Goal: Transaction & Acquisition: Obtain resource

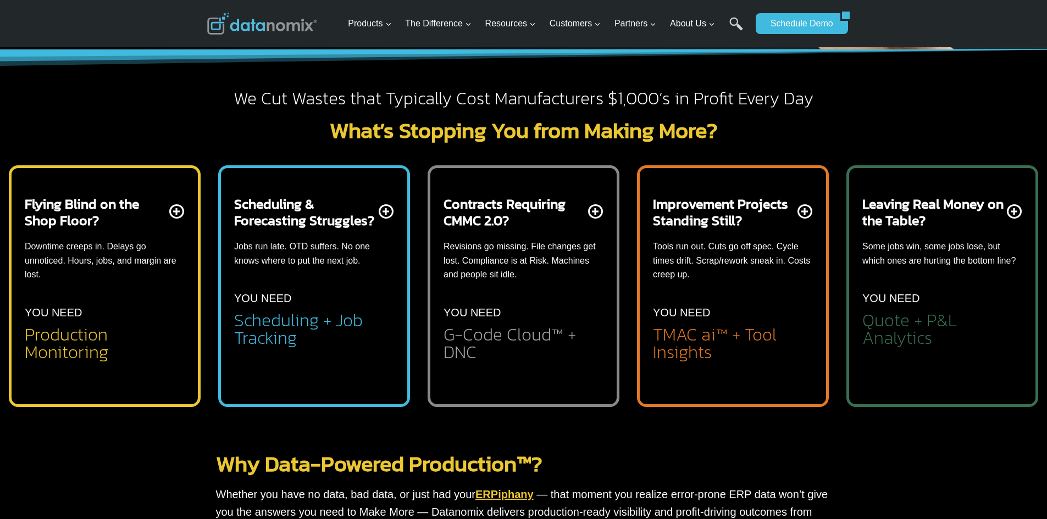
drag, startPoint x: 0, startPoint y: 0, endPoint x: 350, endPoint y: 328, distance: 479.1
click at [349, 328] on h2 "Scheduling + Job Tracking" at bounding box center [314, 329] width 160 height 35
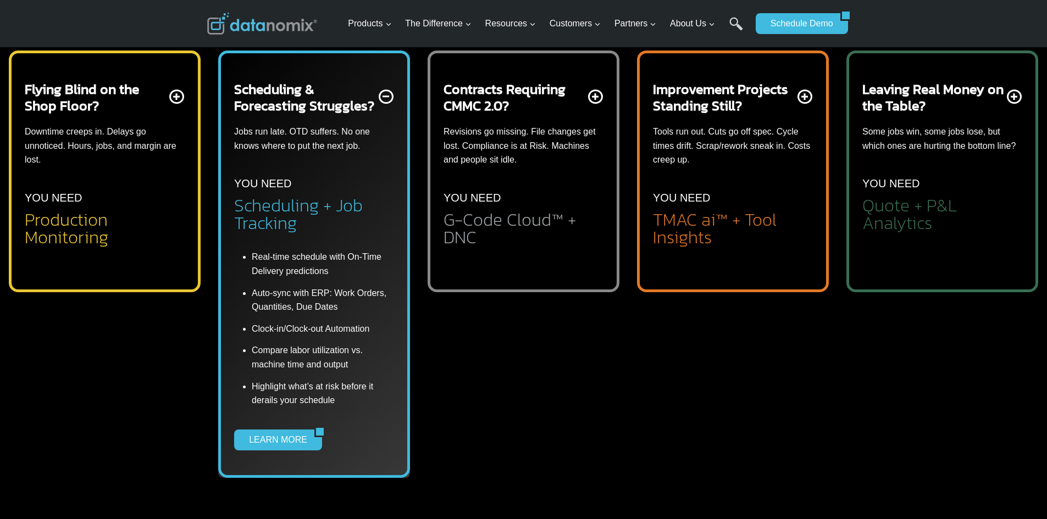
scroll to position [440, 0]
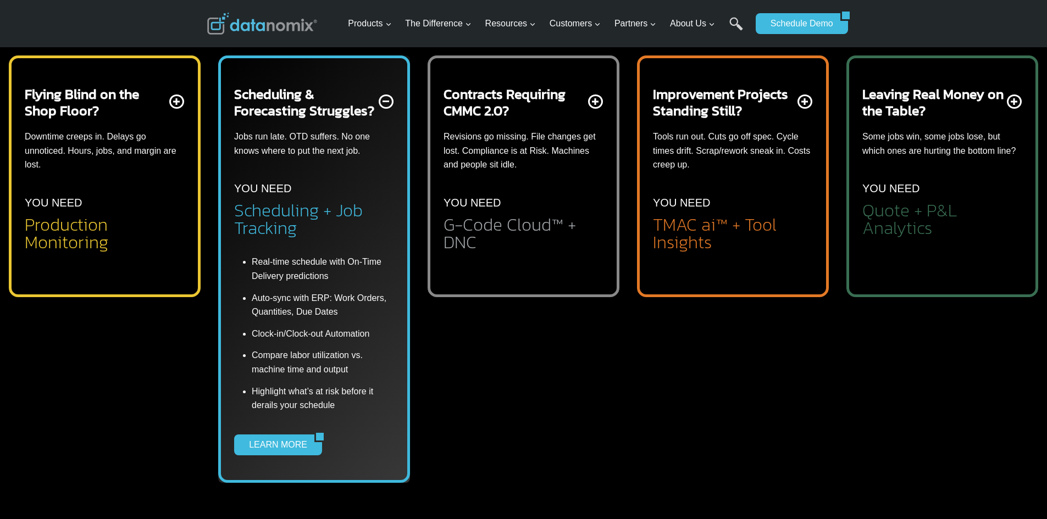
click at [555, 64] on div "Contracts Requiring CMMC 2.0? Revisions go missing. File changes get lost. Comp…" at bounding box center [524, 177] width 192 height 242
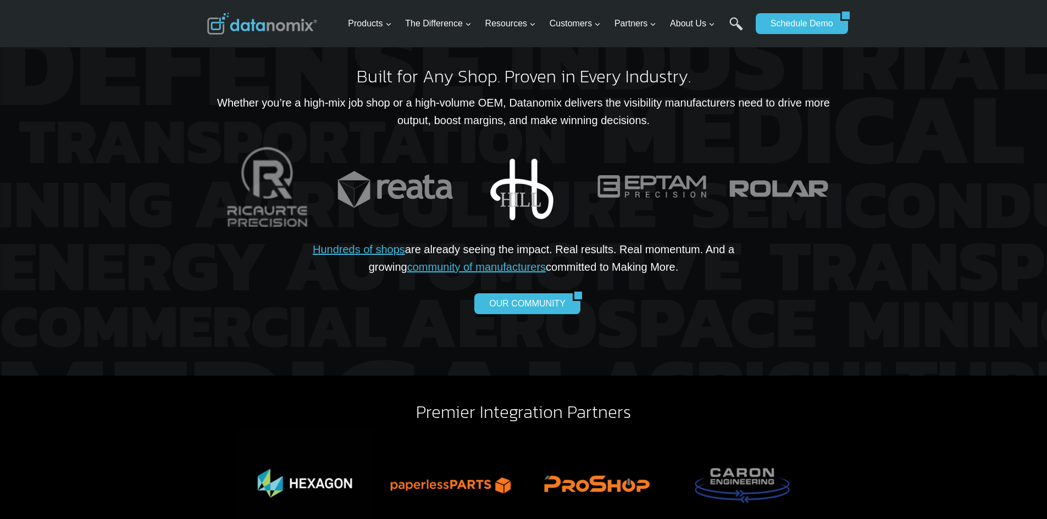
scroll to position [2419, 0]
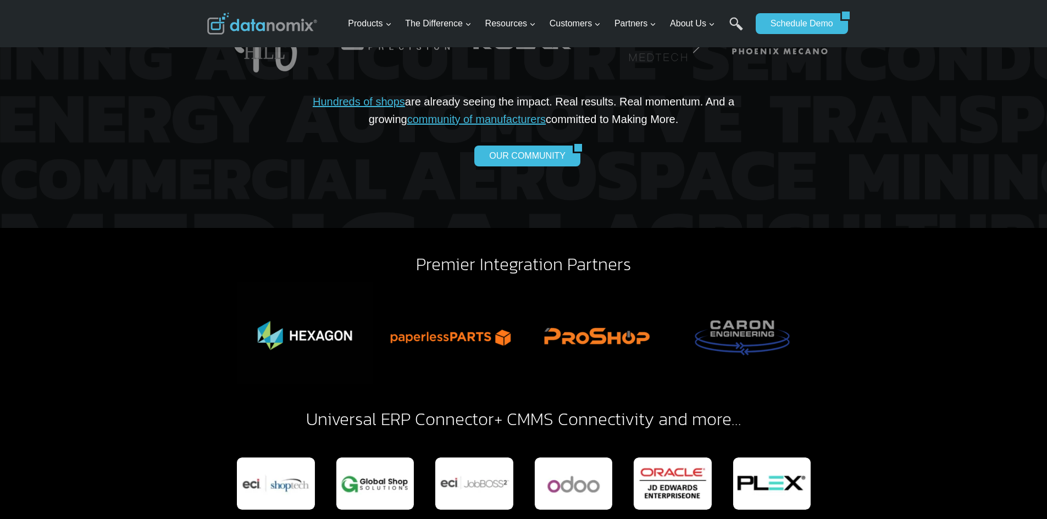
click at [989, 162] on div at bounding box center [523, 54] width 1047 height 347
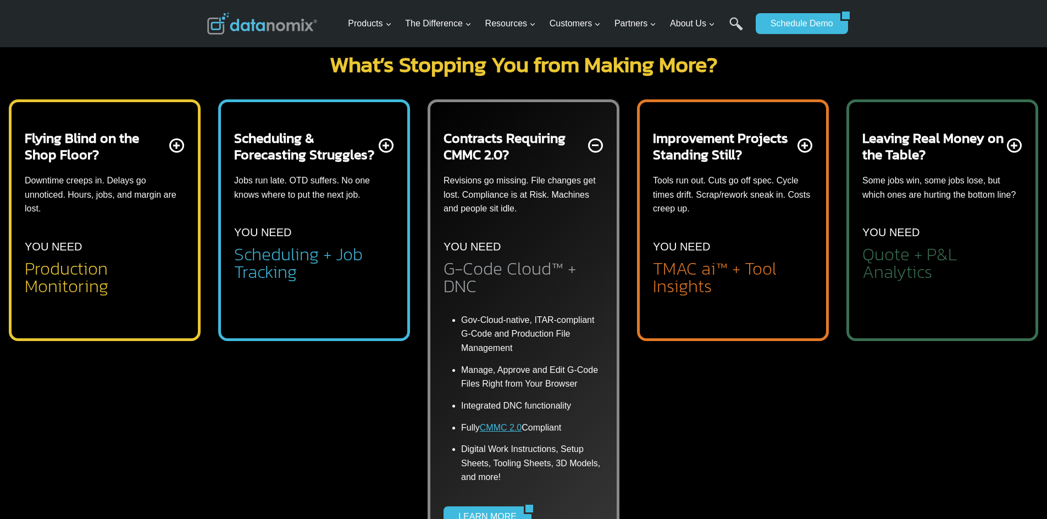
scroll to position [275, 0]
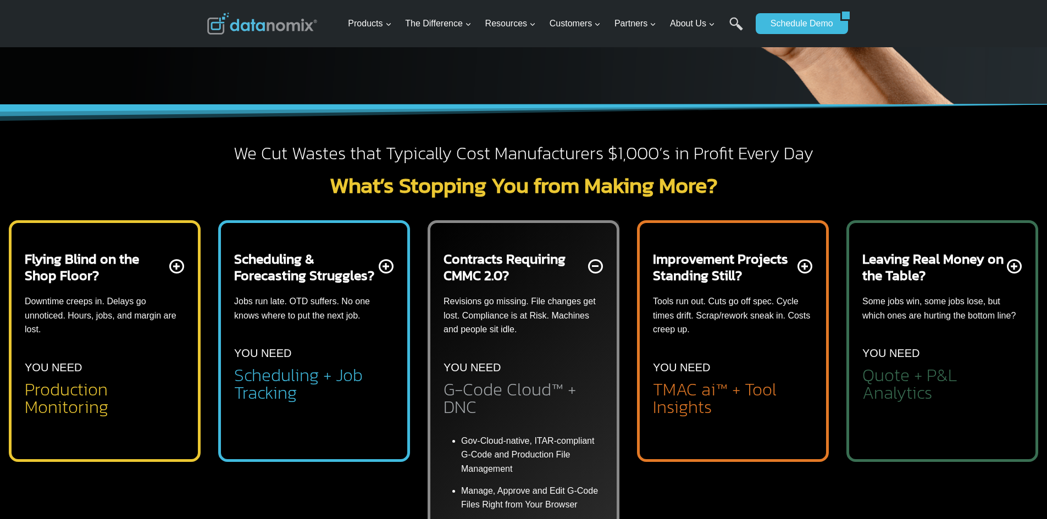
click at [981, 305] on p "Some jobs win, some jobs lose, but which ones are hurting the bottom line?" at bounding box center [942, 309] width 160 height 28
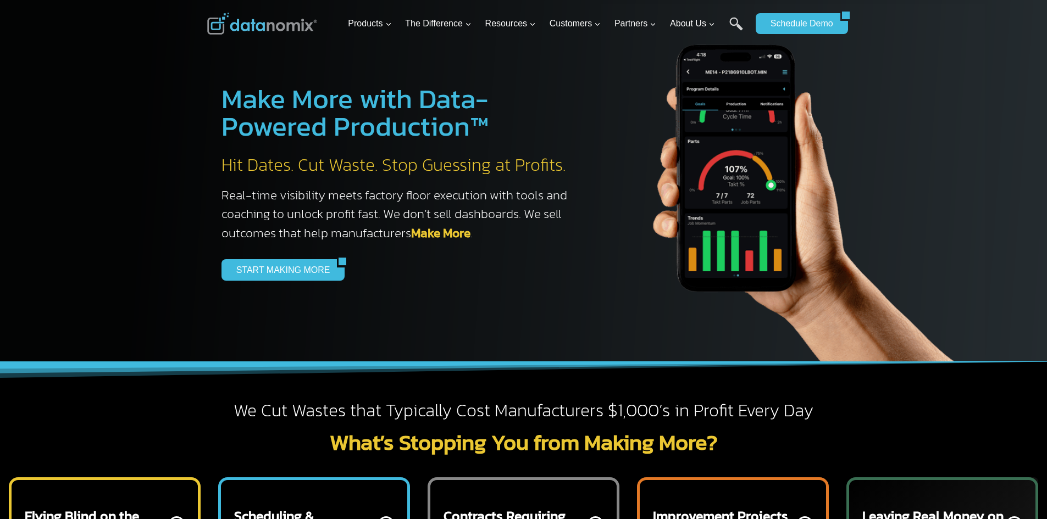
scroll to position [0, 0]
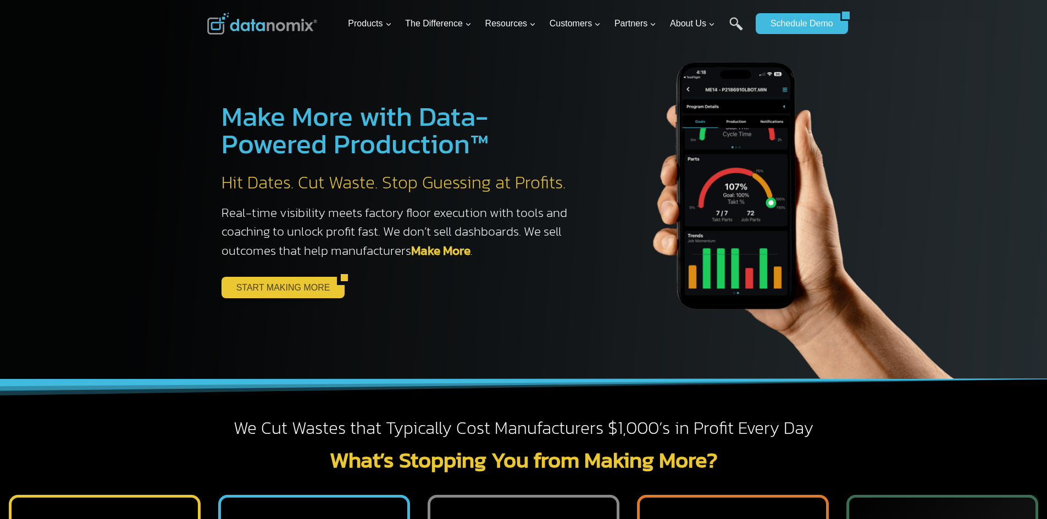
click at [253, 285] on link "START MAKING MORE" at bounding box center [280, 287] width 116 height 21
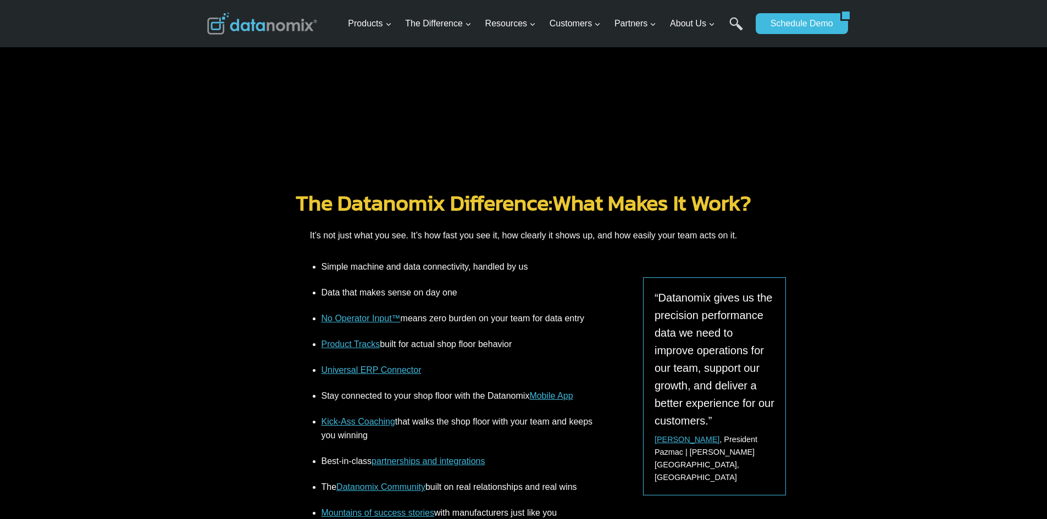
scroll to position [1319, 0]
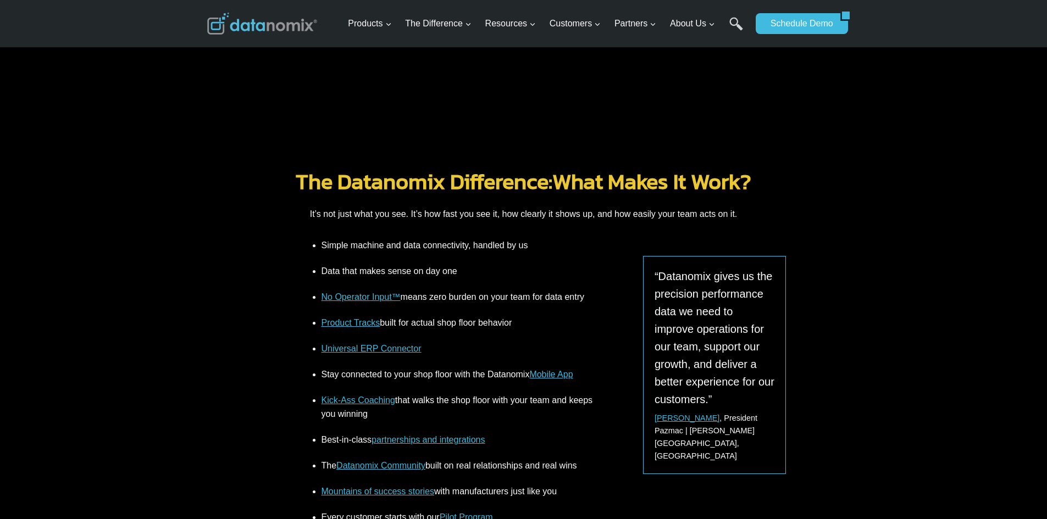
click at [549, 377] on link "Mobile App" at bounding box center [550, 374] width 43 height 9
